Goal: Task Accomplishment & Management: Use online tool/utility

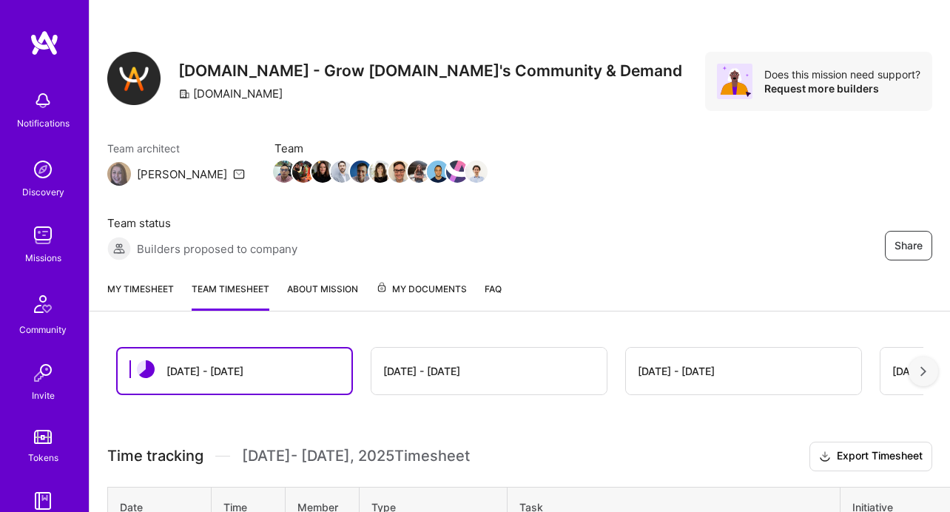
click at [161, 288] on link "My timesheet" at bounding box center [140, 296] width 67 height 30
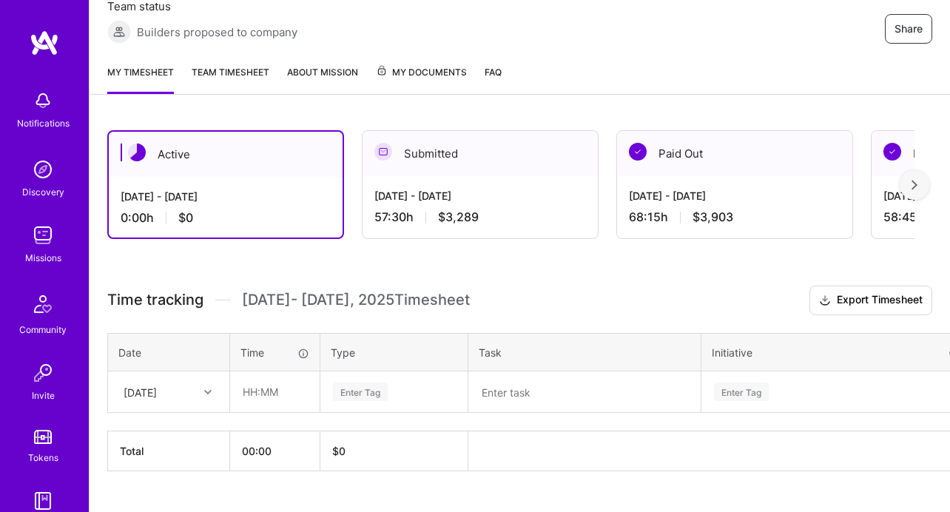
scroll to position [218, 0]
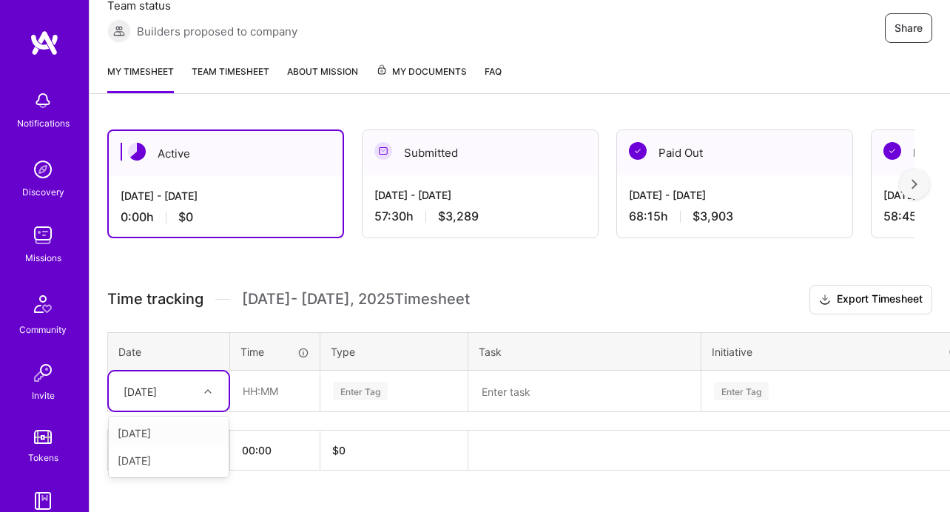
click at [189, 394] on div "[DATE]" at bounding box center [157, 391] width 82 height 24
click at [178, 431] on div "[DATE]" at bounding box center [169, 432] width 120 height 27
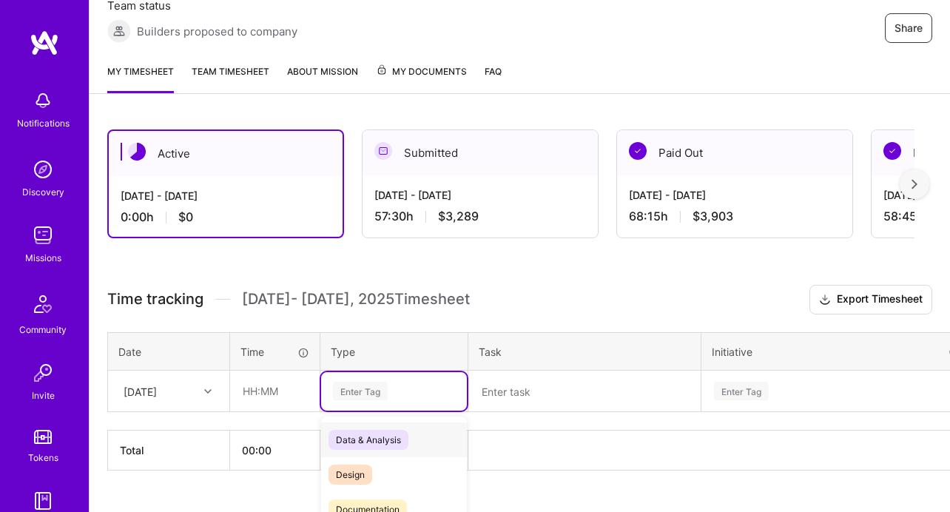
click at [368, 387] on div "option Data & Analysis focused, 0 of 2. 17 results available. Use Up and Down t…" at bounding box center [394, 391] width 146 height 38
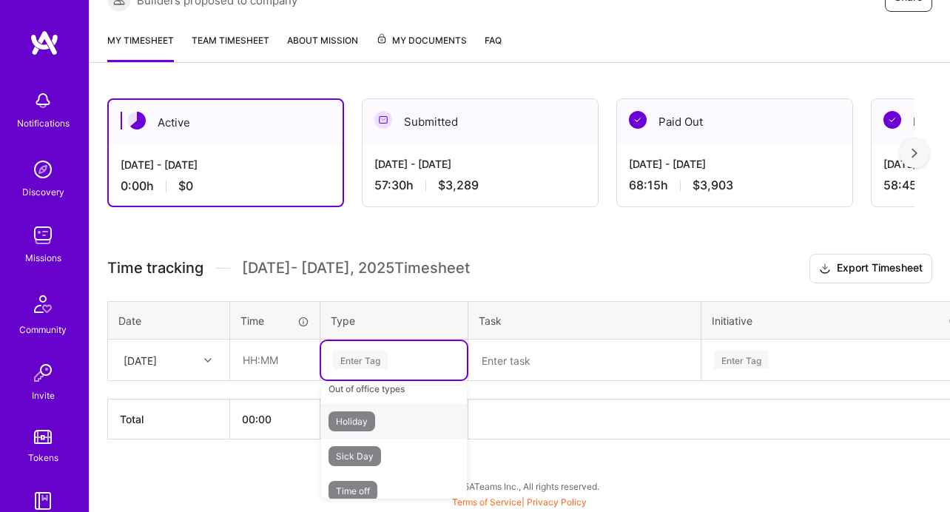
scroll to position [504, 0]
click at [363, 435] on span "Holiday" at bounding box center [351, 432] width 47 height 20
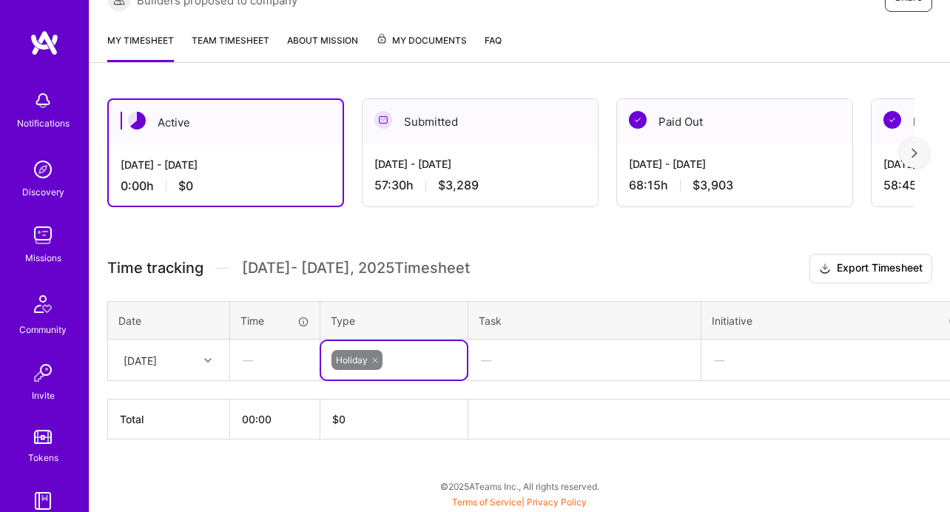
scroll to position [249, 74]
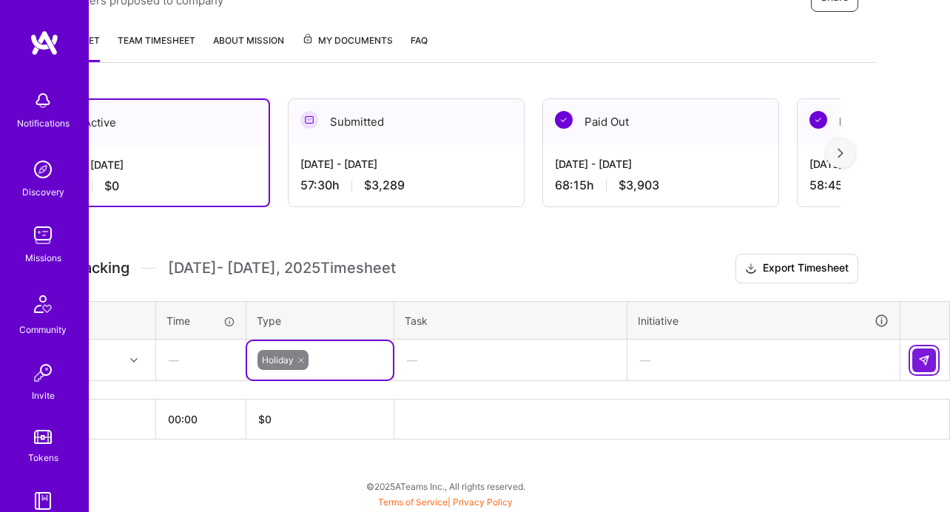
click at [915, 360] on button at bounding box center [924, 360] width 24 height 24
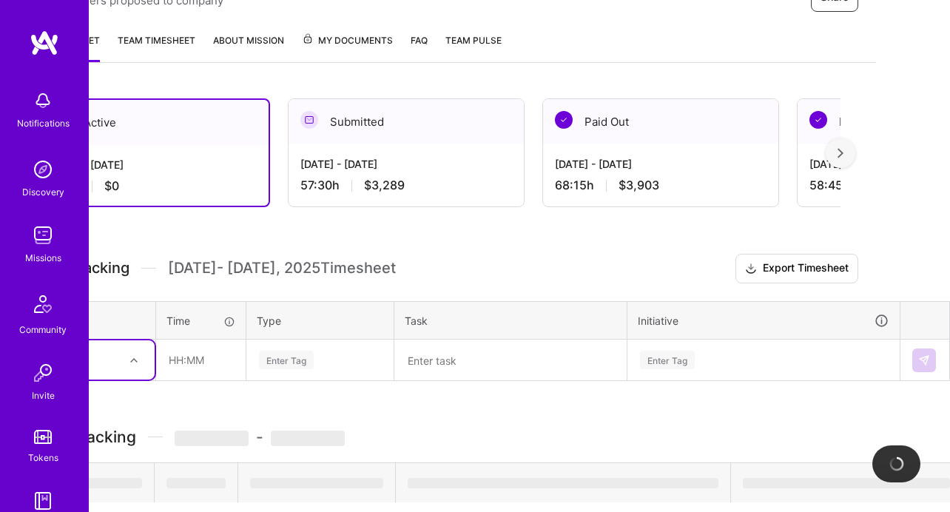
scroll to position [249, 0]
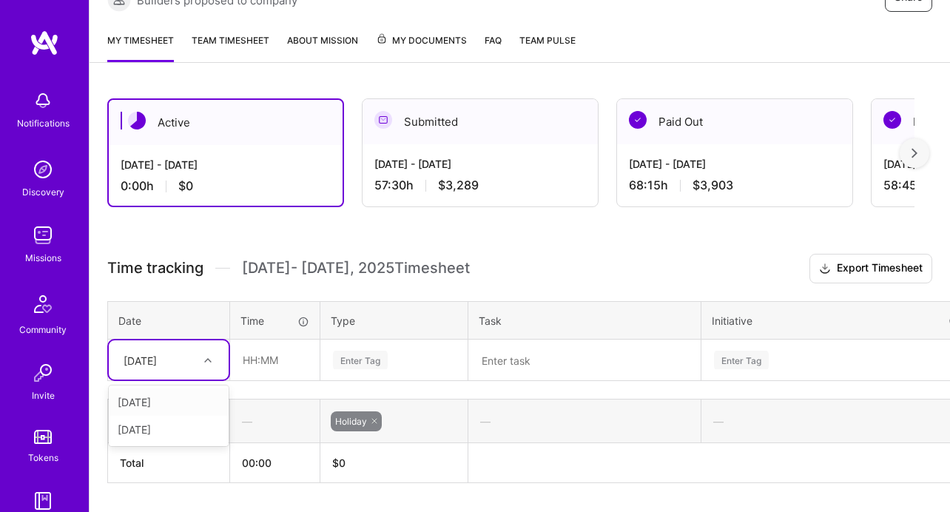
click at [178, 354] on div "[DATE]" at bounding box center [157, 360] width 82 height 24
click at [179, 406] on div "[DATE]" at bounding box center [169, 401] width 120 height 27
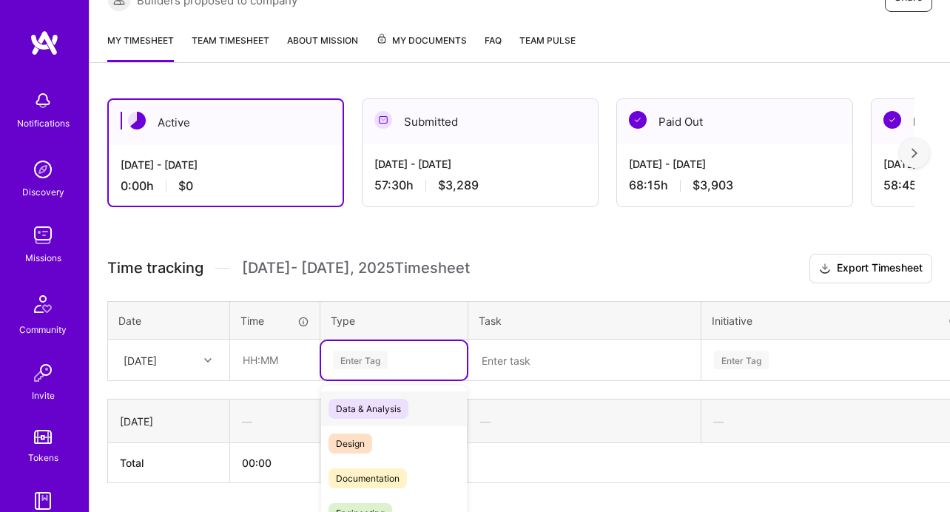
scroll to position [292, 0]
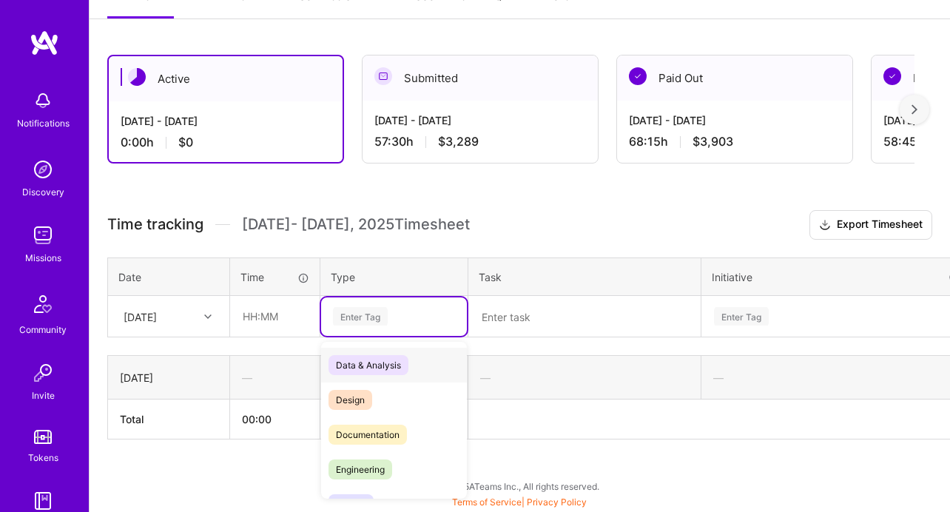
click at [374, 336] on div "option Holiday, selected. option Data & Analysis focused, 0 of 2. 17 results av…" at bounding box center [394, 316] width 146 height 38
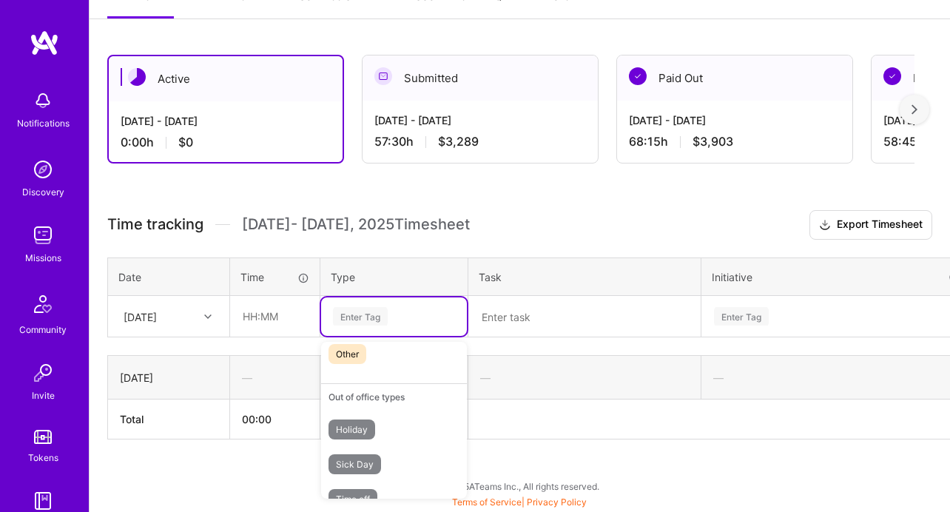
scroll to position [476, 0]
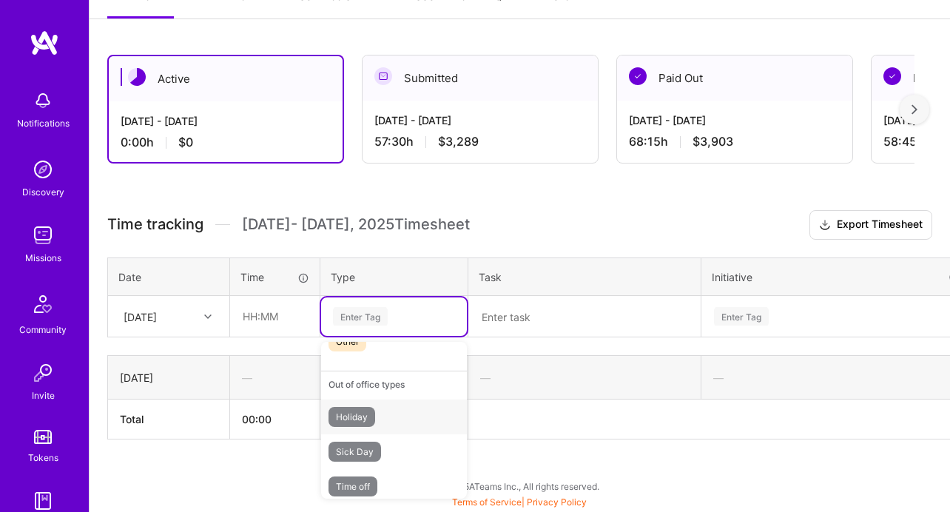
click at [385, 416] on div "Holiday" at bounding box center [394, 416] width 146 height 35
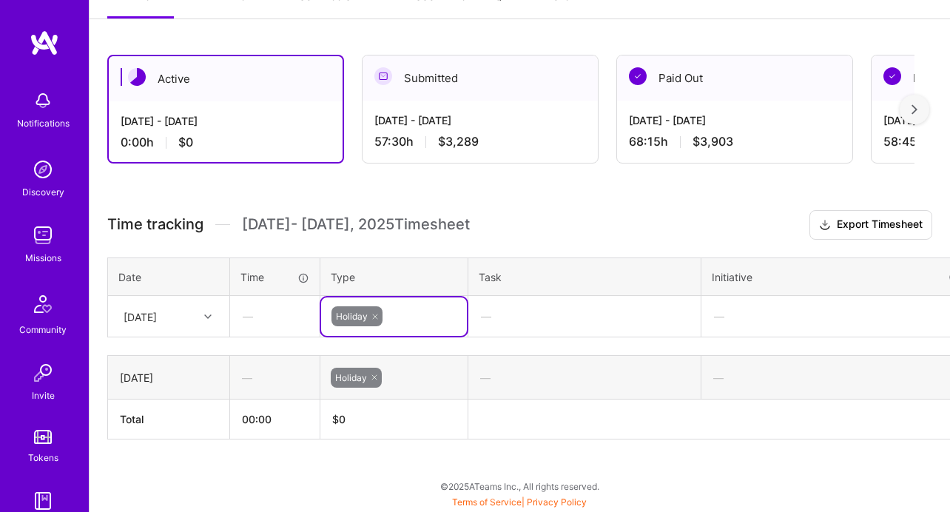
scroll to position [292, 74]
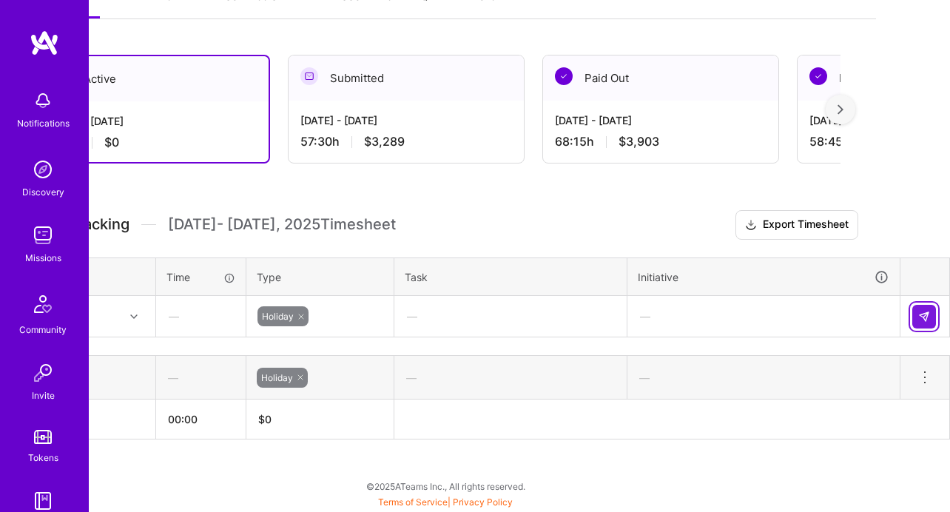
click at [915, 315] on button at bounding box center [924, 317] width 24 height 24
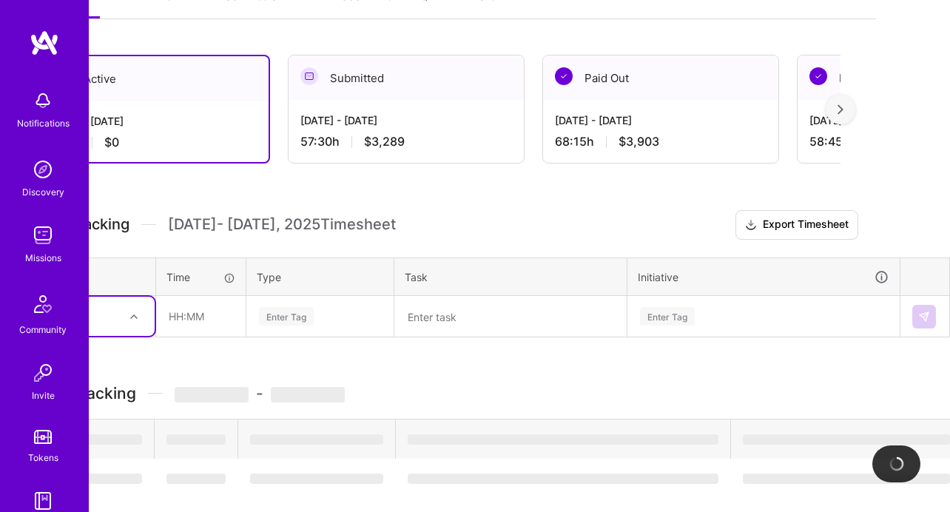
scroll to position [292, 0]
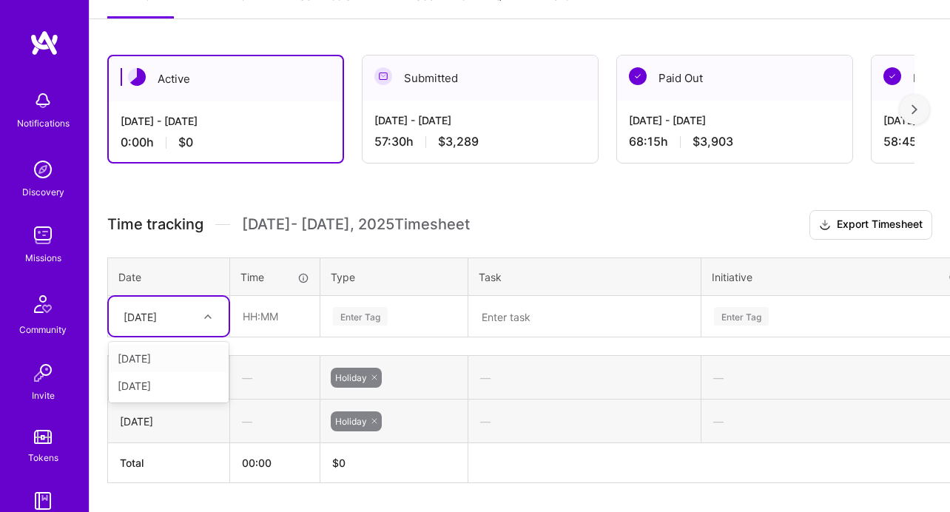
click at [205, 305] on div at bounding box center [209, 316] width 23 height 24
click at [173, 377] on div "[DATE]" at bounding box center [169, 385] width 120 height 27
click at [237, 319] on input "text" at bounding box center [275, 316] width 88 height 39
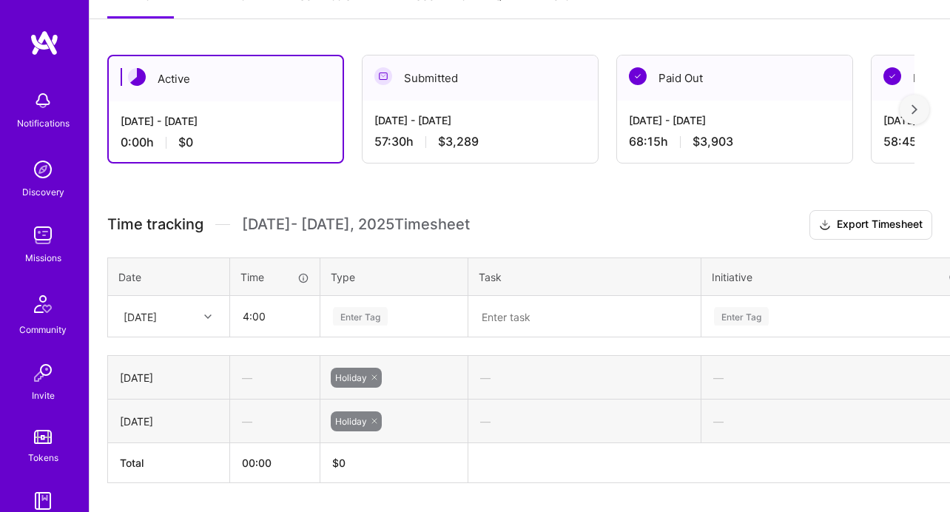
type input "04:00"
click at [348, 315] on div "Enter Tag" at bounding box center [394, 316] width 146 height 38
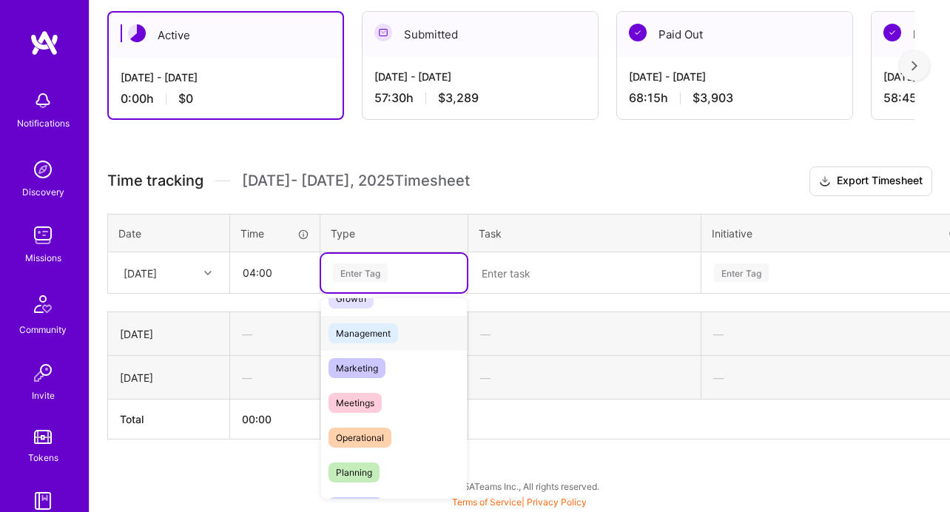
scroll to position [180, 0]
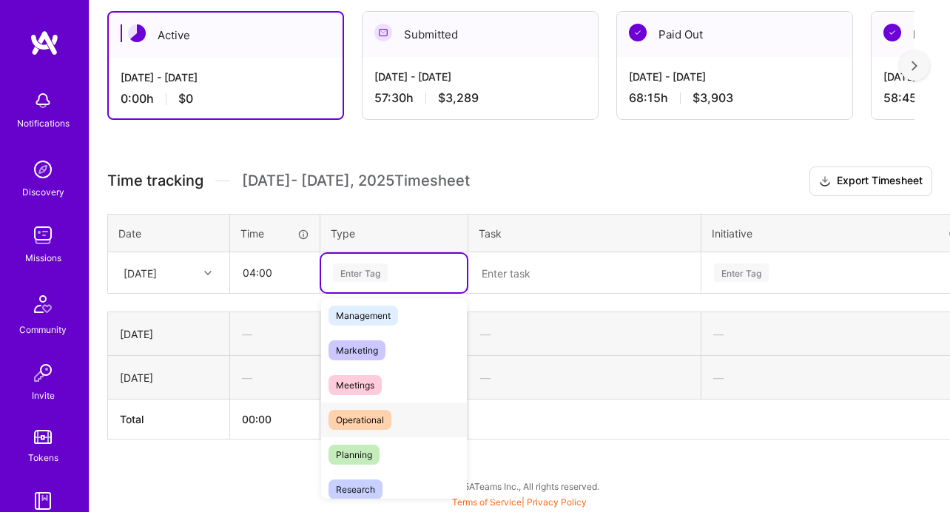
click at [383, 414] on span "Operational" at bounding box center [359, 420] width 63 height 20
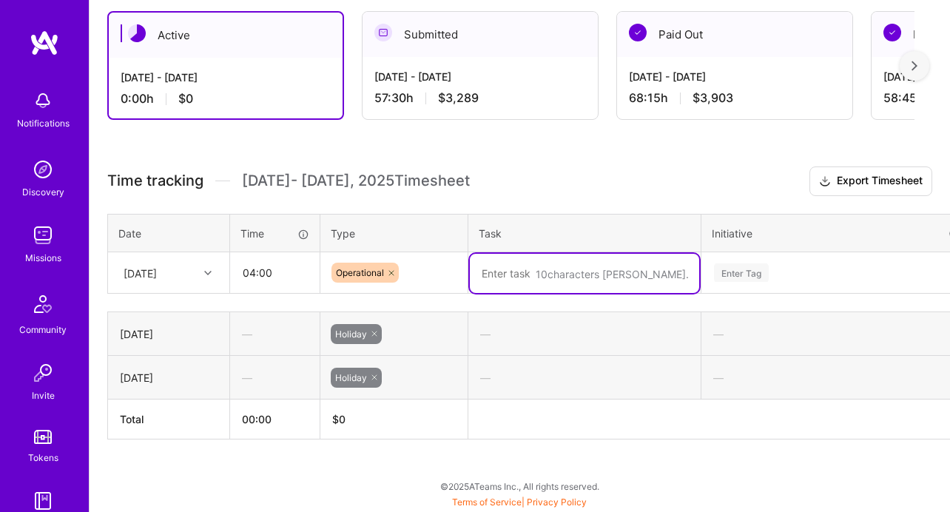
click at [562, 264] on textarea at bounding box center [584, 273] width 229 height 39
paste textarea "prepared the weekly update for [PERSON_NAME], consolidating interview status, C…"
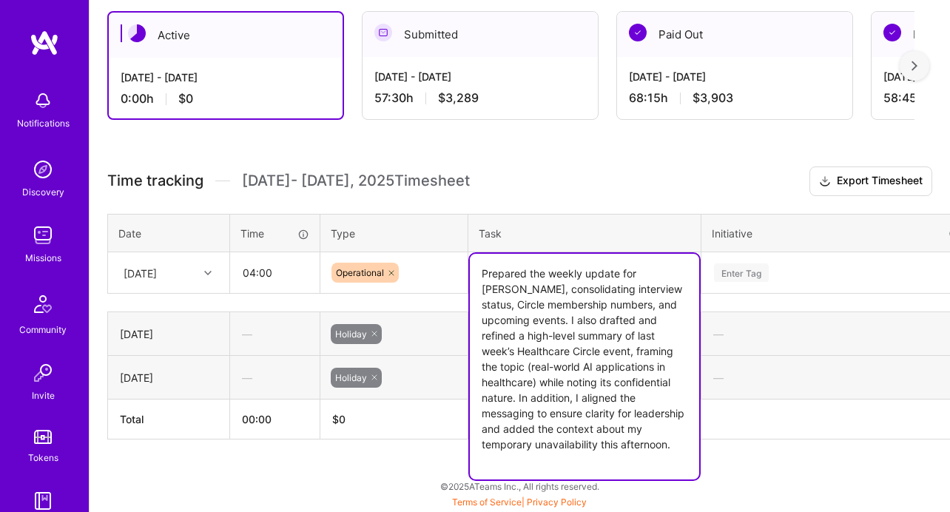
click at [647, 274] on textarea "Prepared the weekly update for [PERSON_NAME], consolidating interview status, C…" at bounding box center [584, 367] width 229 height 226
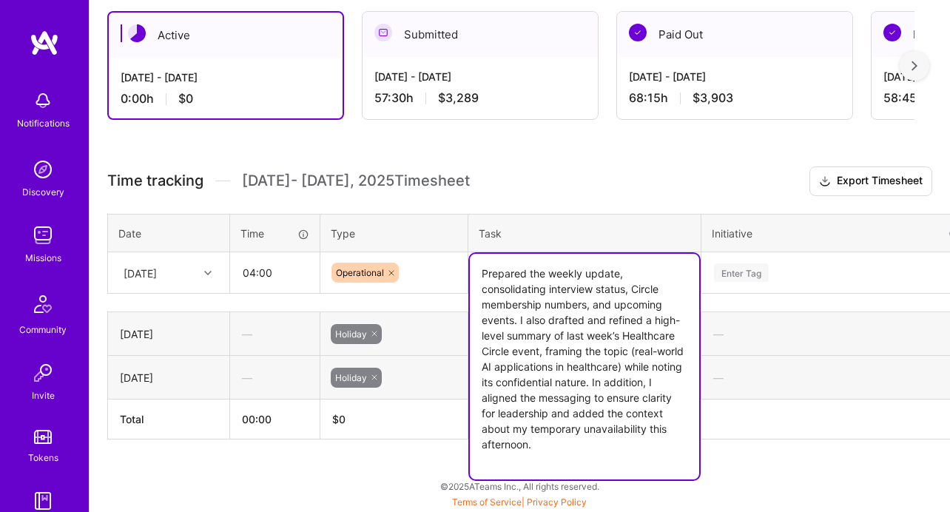
type textarea "Prepared the weekly update, consolidating interview status, Circle membership n…"
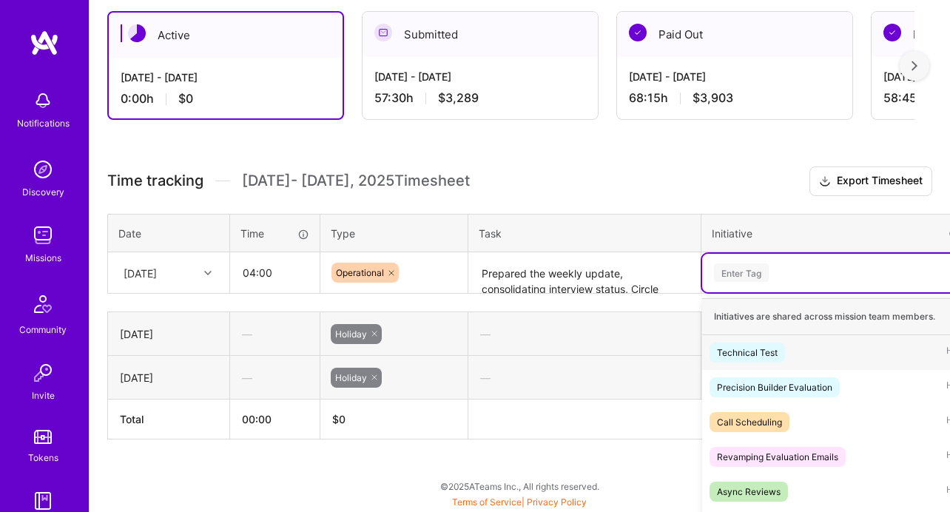
scroll to position [425, 0]
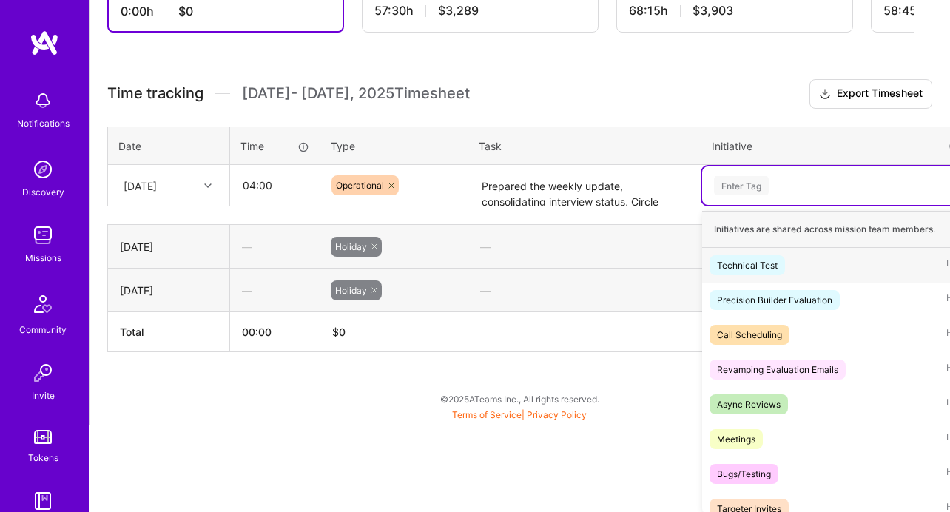
click at [759, 205] on div "option Technical Test focused, 1 of 63. 63 results available. Use Up and Down t…" at bounding box center [837, 185] width 271 height 38
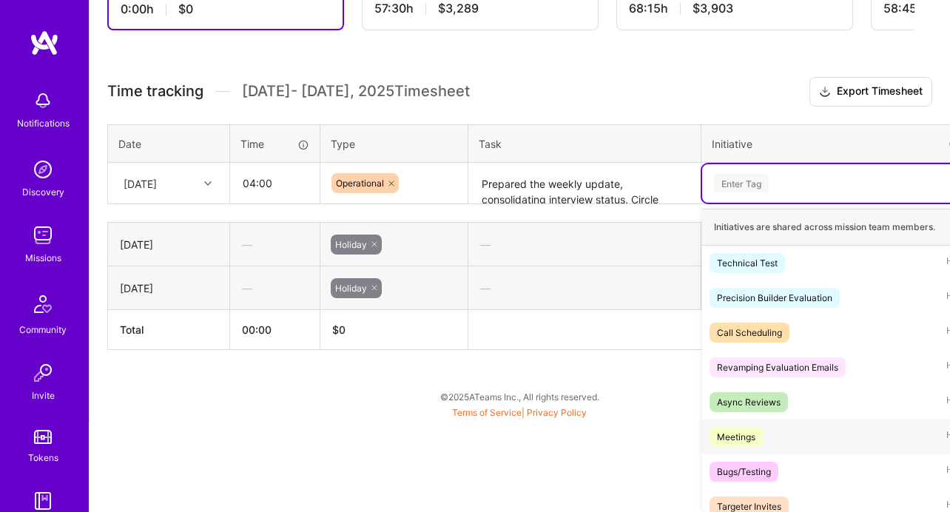
scroll to position [47, 0]
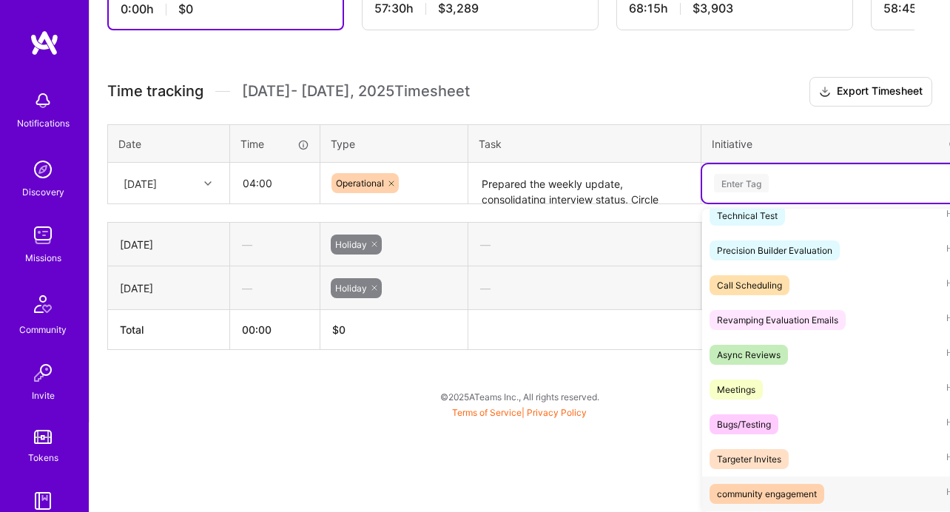
click at [774, 493] on div "community engagement" at bounding box center [767, 494] width 100 height 16
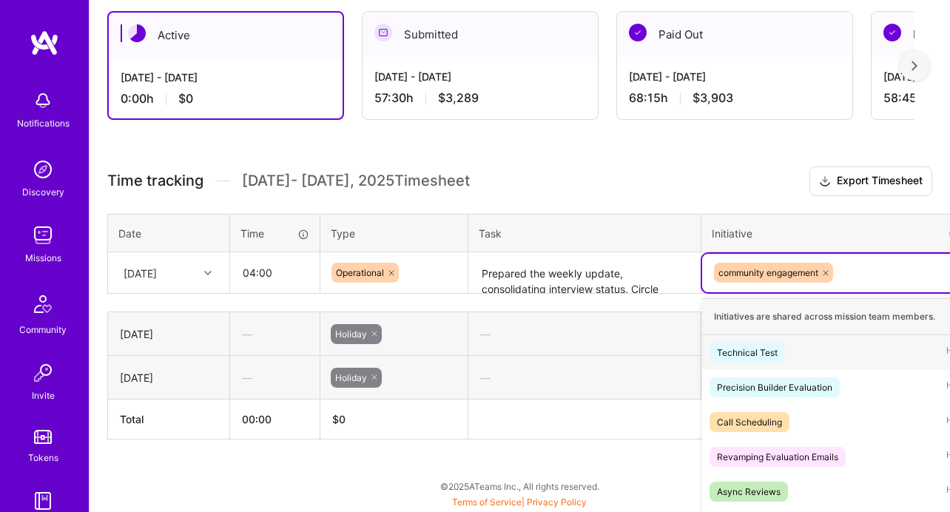
scroll to position [425, 0]
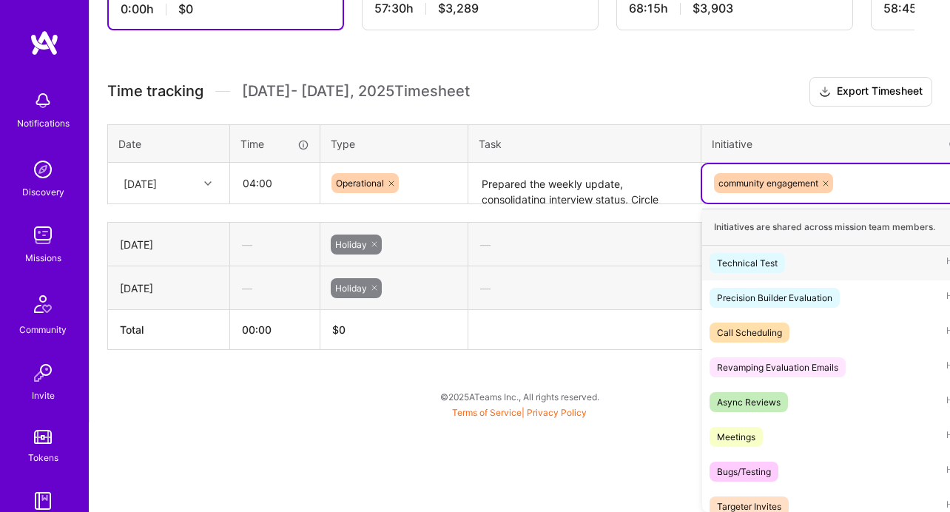
click at [863, 203] on div "option community engagement, selected. option Technical Test focused, 1 of 63. …" at bounding box center [837, 183] width 271 height 38
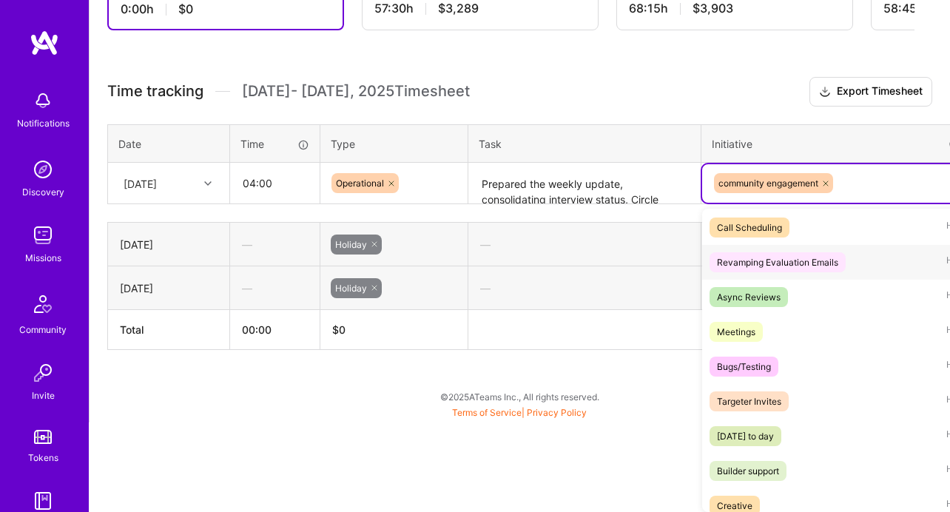
scroll to position [145, 0]
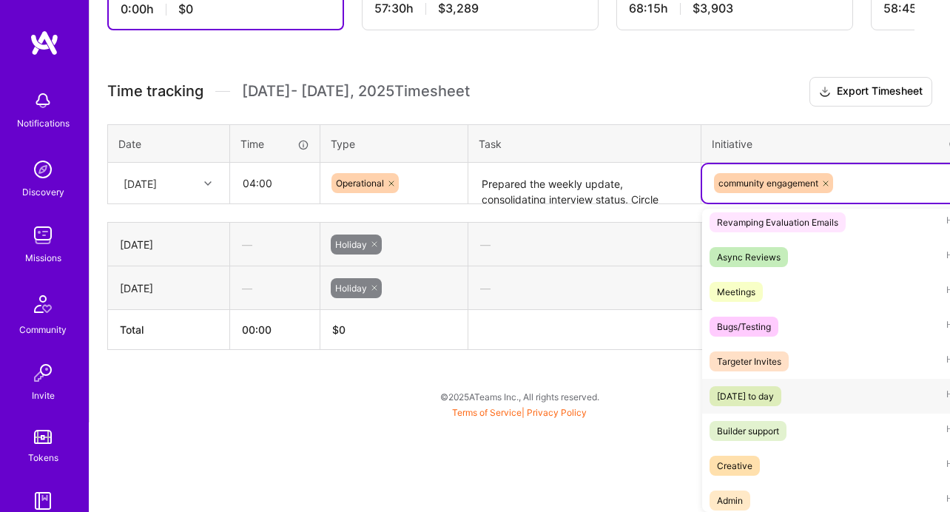
click at [774, 401] on div "[DATE] to day" at bounding box center [745, 396] width 57 height 16
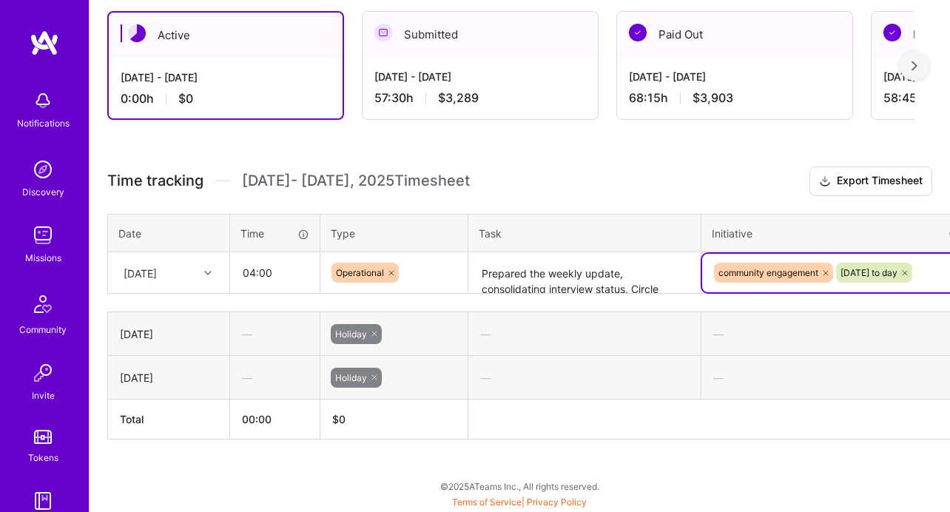
scroll to position [425, 0]
click at [860, 289] on div "option [DATE] to day , selected. Select is focused ,type to refine list, press …" at bounding box center [837, 273] width 271 height 38
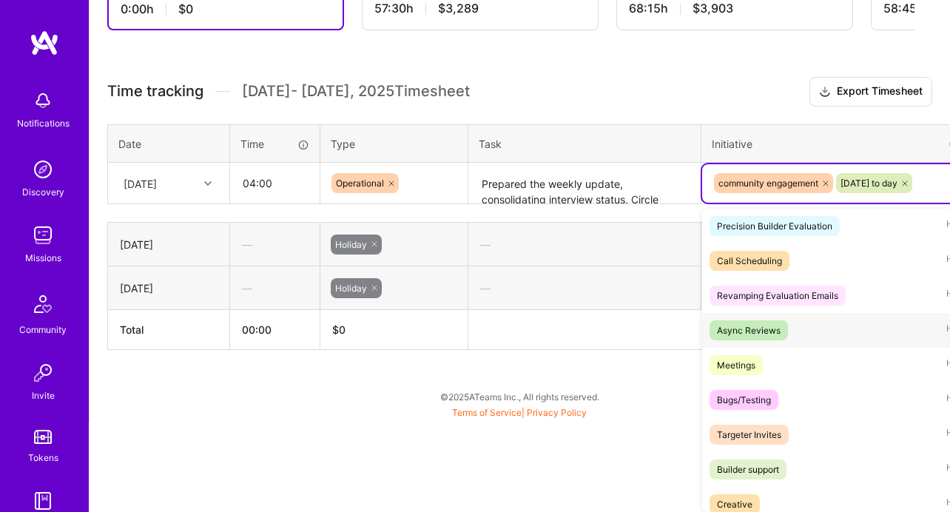
scroll to position [200, 0]
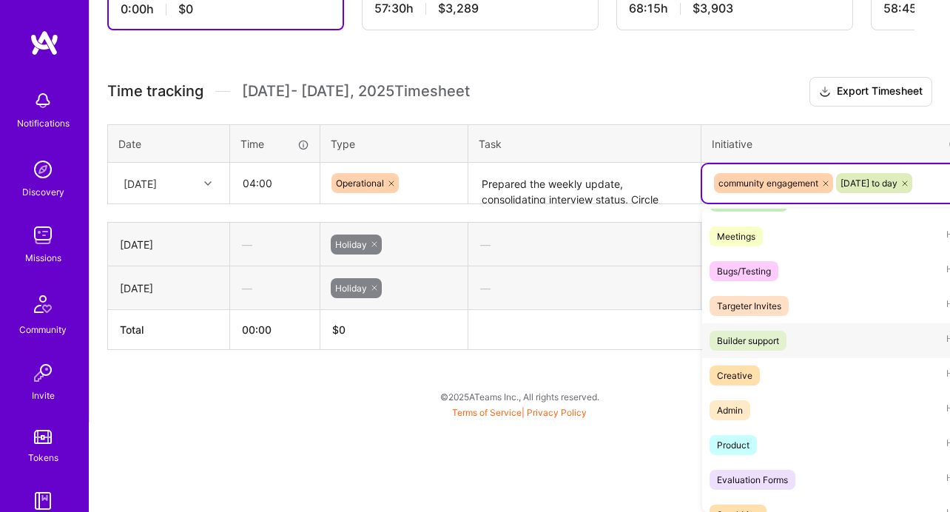
click at [776, 338] on div "Builder support" at bounding box center [748, 341] width 62 height 16
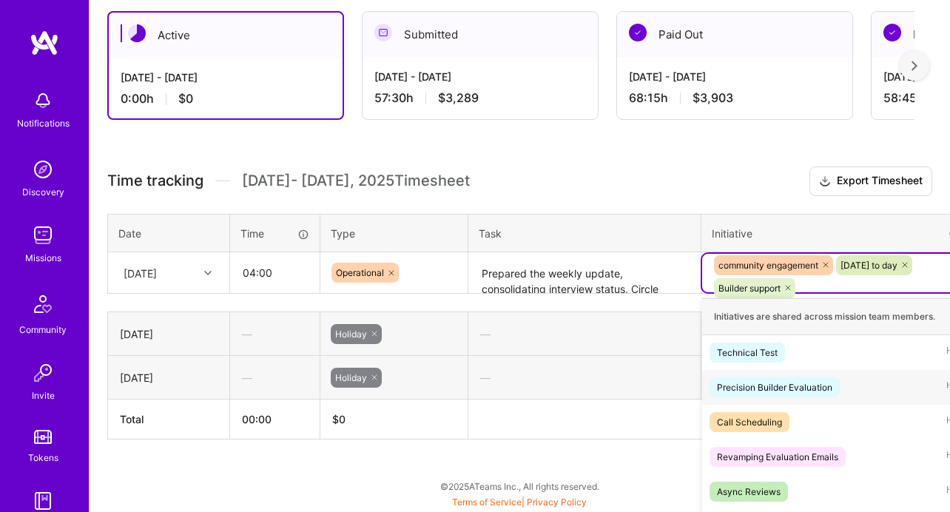
scroll to position [425, 0]
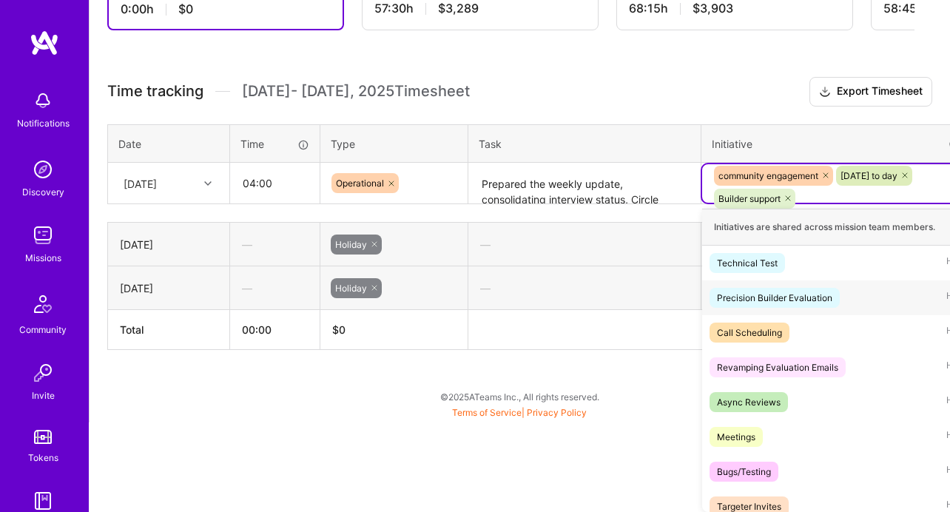
click at [825, 203] on div "option Builder support, selected. option Precision Builder Evaluation focused, …" at bounding box center [837, 183] width 271 height 38
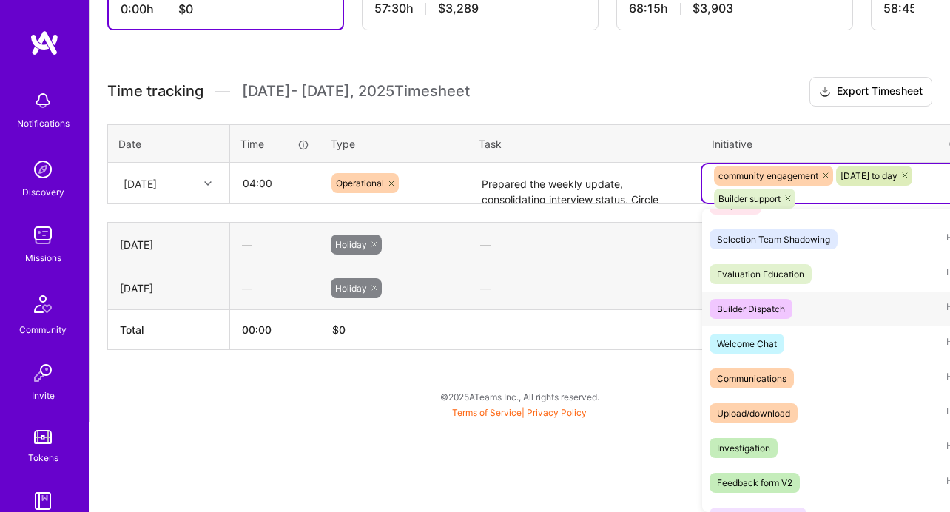
scroll to position [1035, 0]
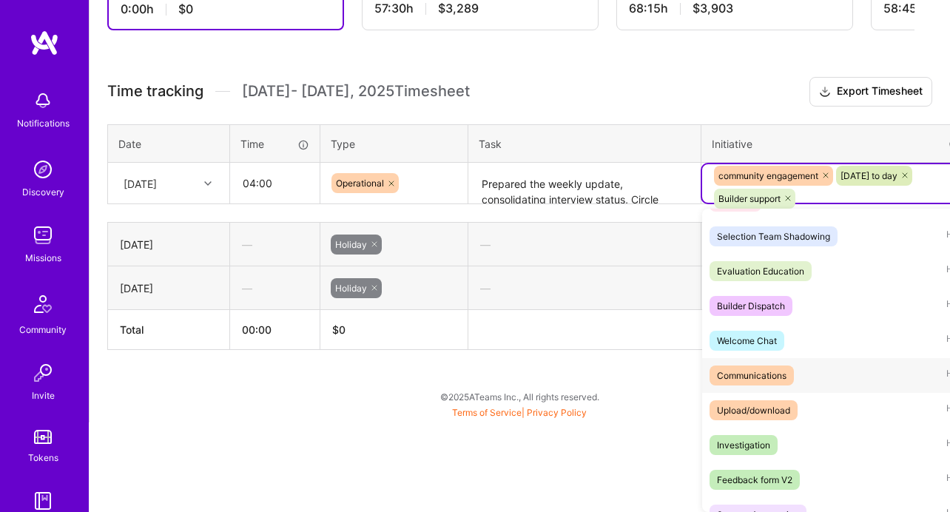
click at [758, 370] on div "Communications" at bounding box center [752, 376] width 70 height 16
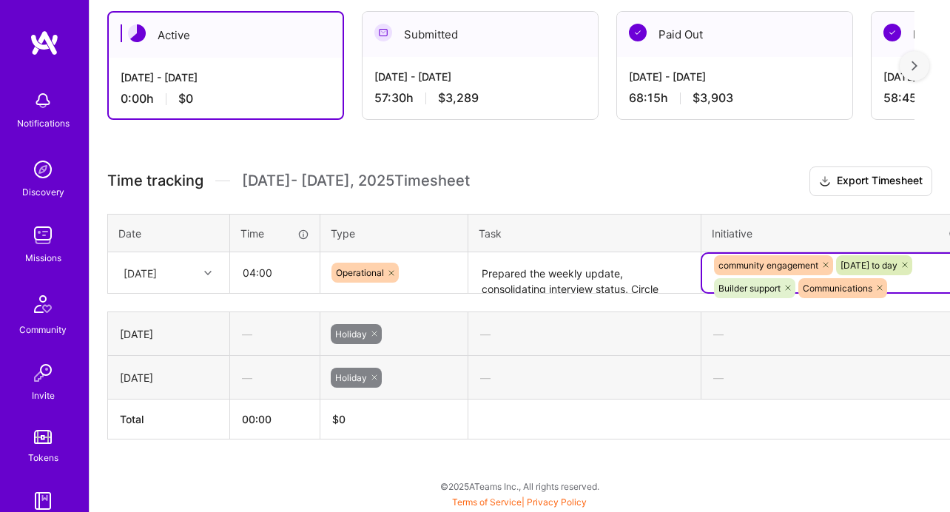
click at [758, 371] on div "—" at bounding box center [837, 377] width 272 height 39
click at [930, 280] on div "community engagement [DATE] to day Builder support Communications" at bounding box center [837, 273] width 271 height 38
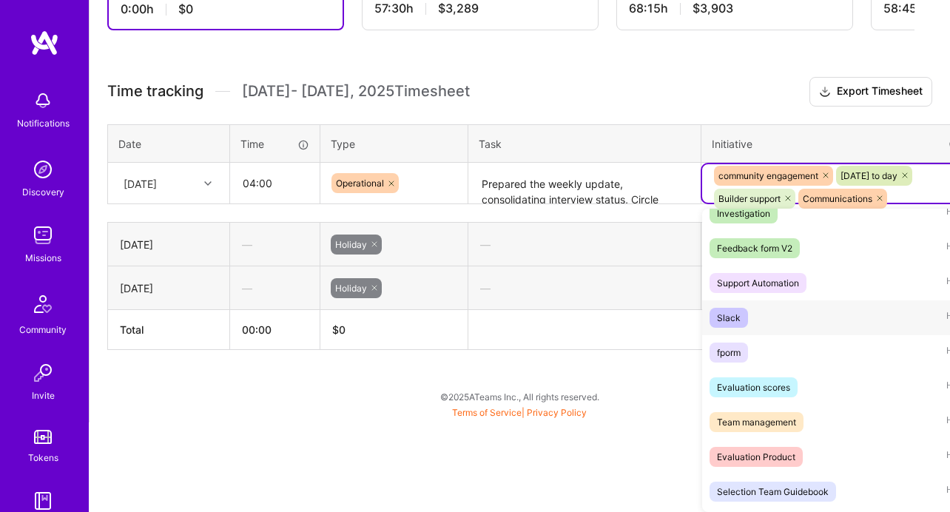
scroll to position [1235, 0]
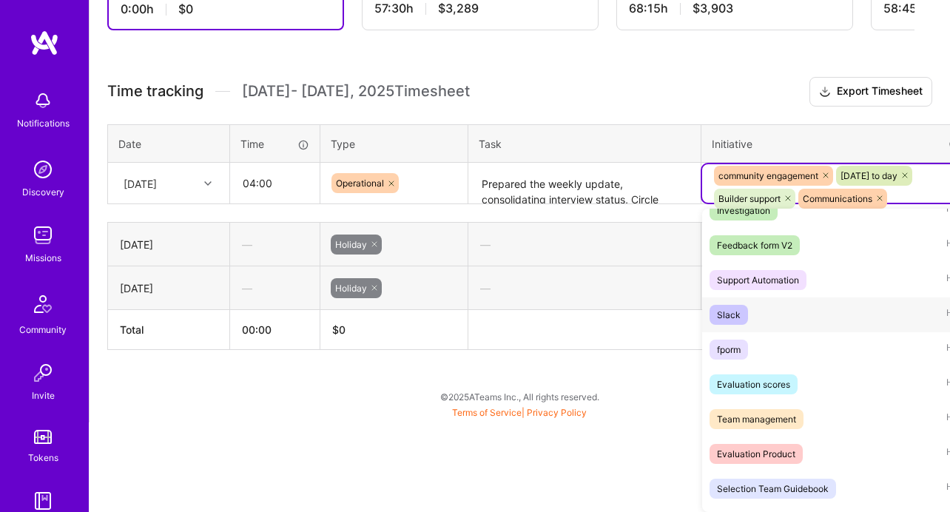
click at [772, 328] on div "Slack Hide" at bounding box center [837, 314] width 271 height 35
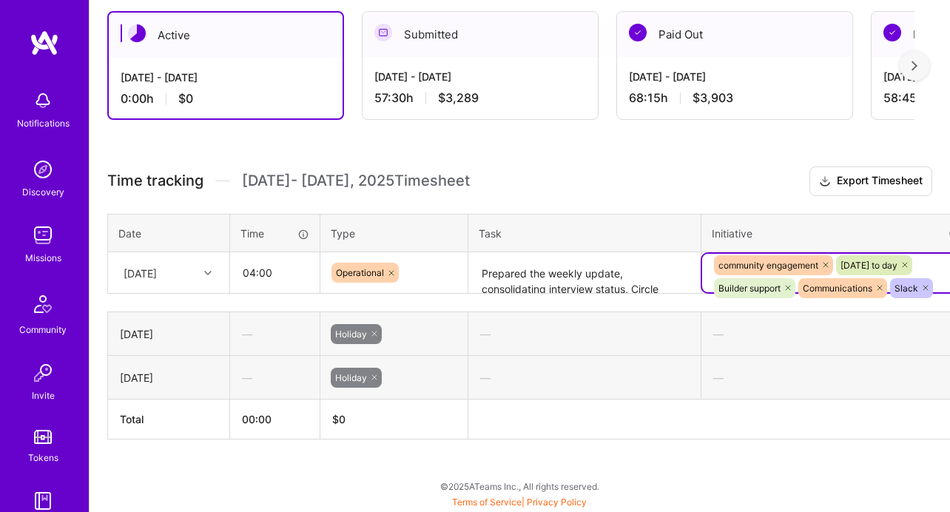
scroll to position [336, 74]
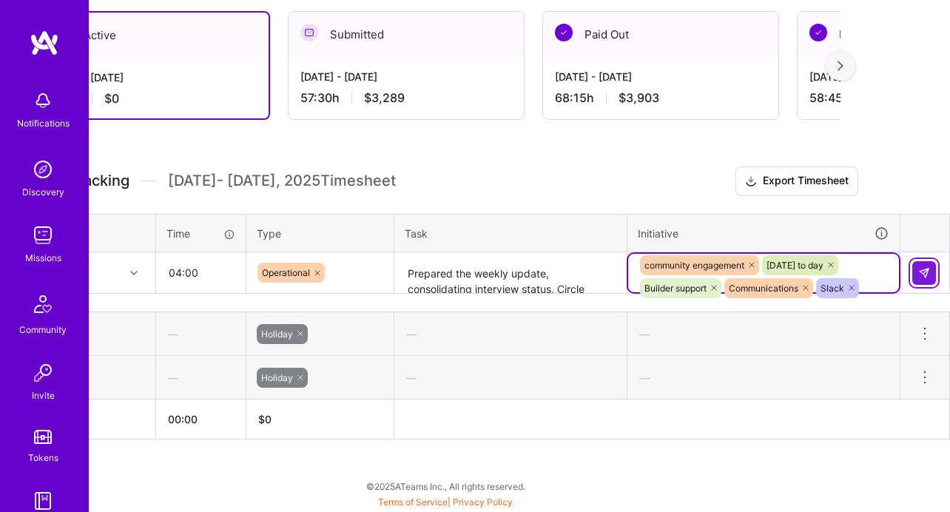
click at [919, 280] on button at bounding box center [924, 273] width 24 height 24
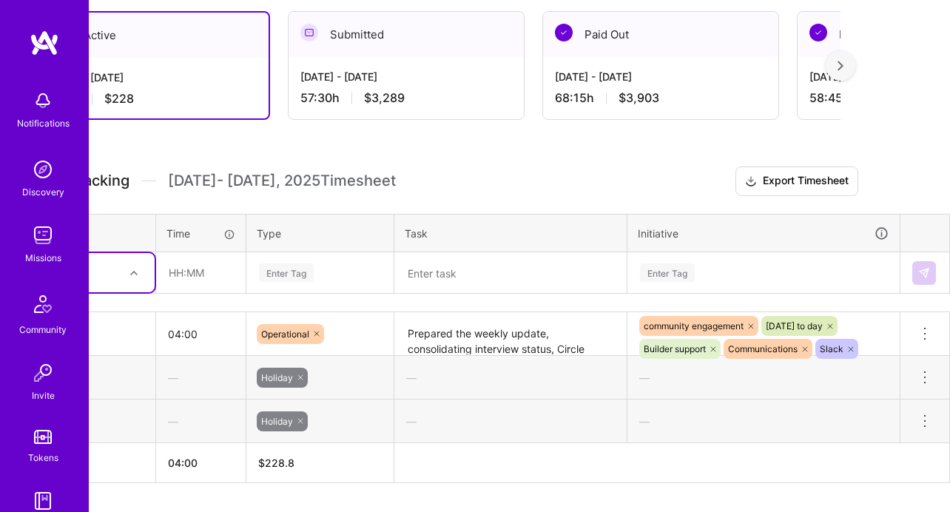
scroll to position [336, 0]
